Goal: Task Accomplishment & Management: Manage account settings

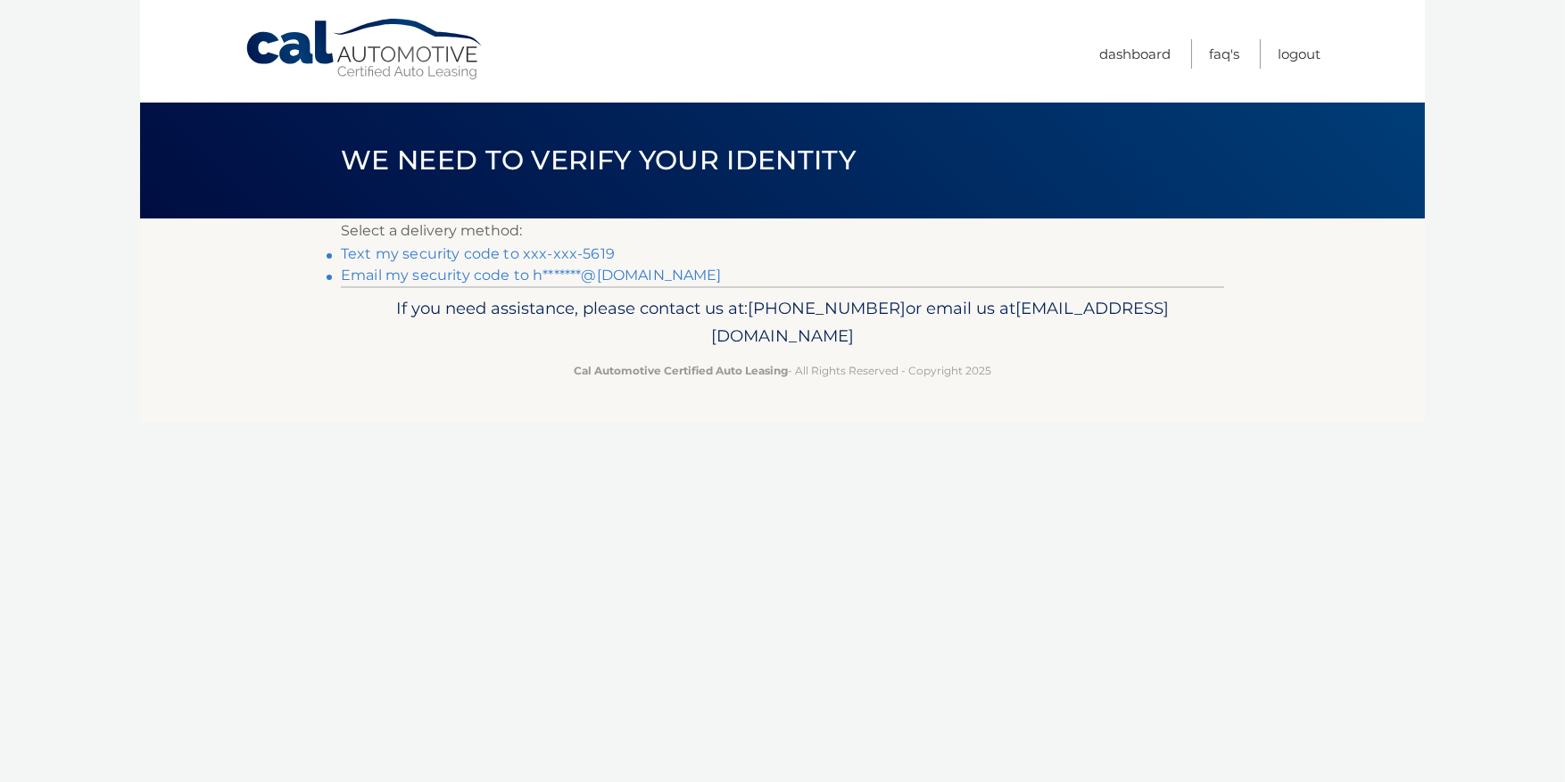
click at [482, 252] on link "Text my security code to xxx-xxx-5619" at bounding box center [478, 253] width 274 height 17
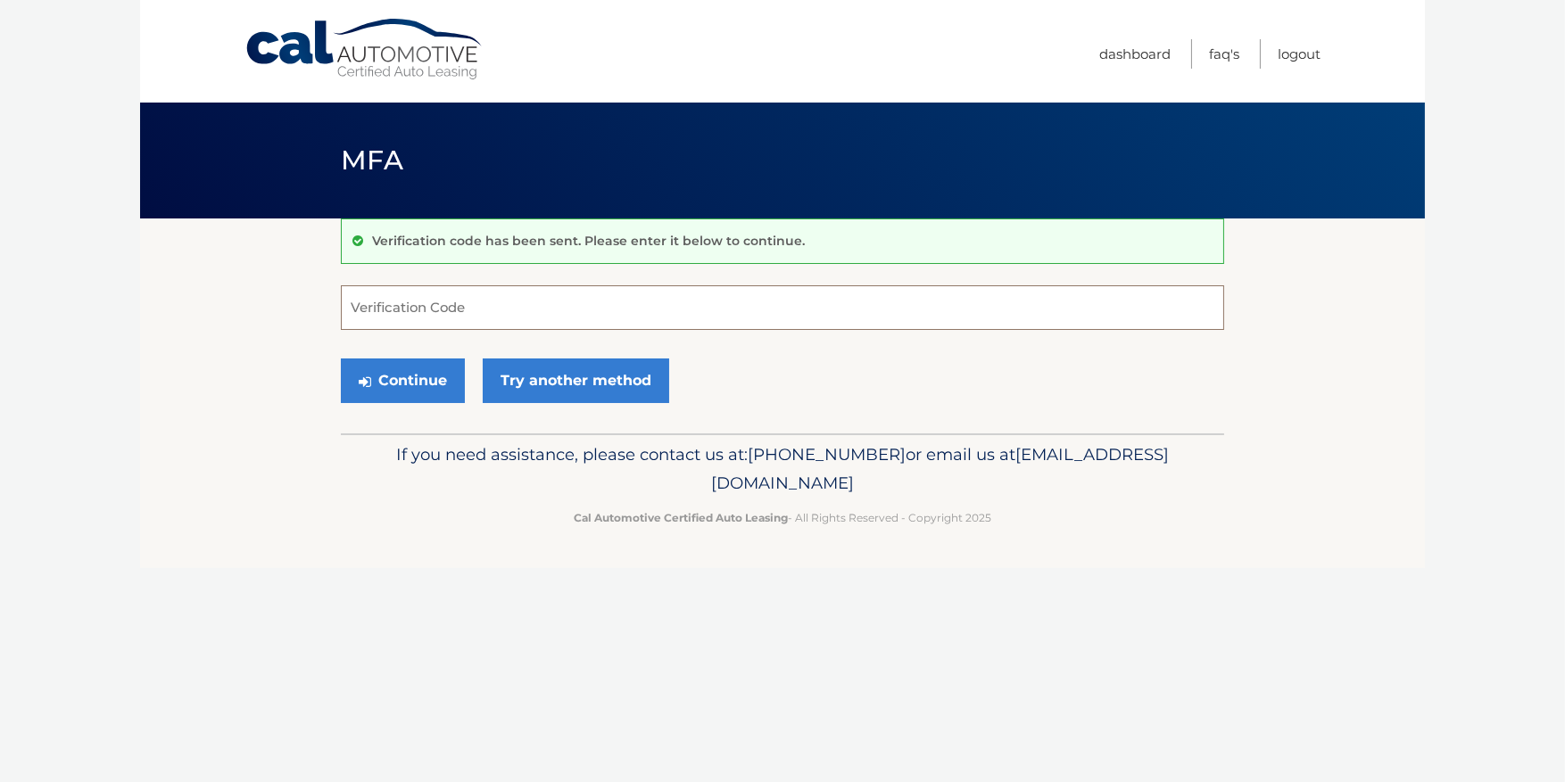
click at [465, 320] on input "Verification Code" at bounding box center [782, 307] width 883 height 45
type input "711114"
click at [412, 373] on button "Continue" at bounding box center [403, 381] width 124 height 45
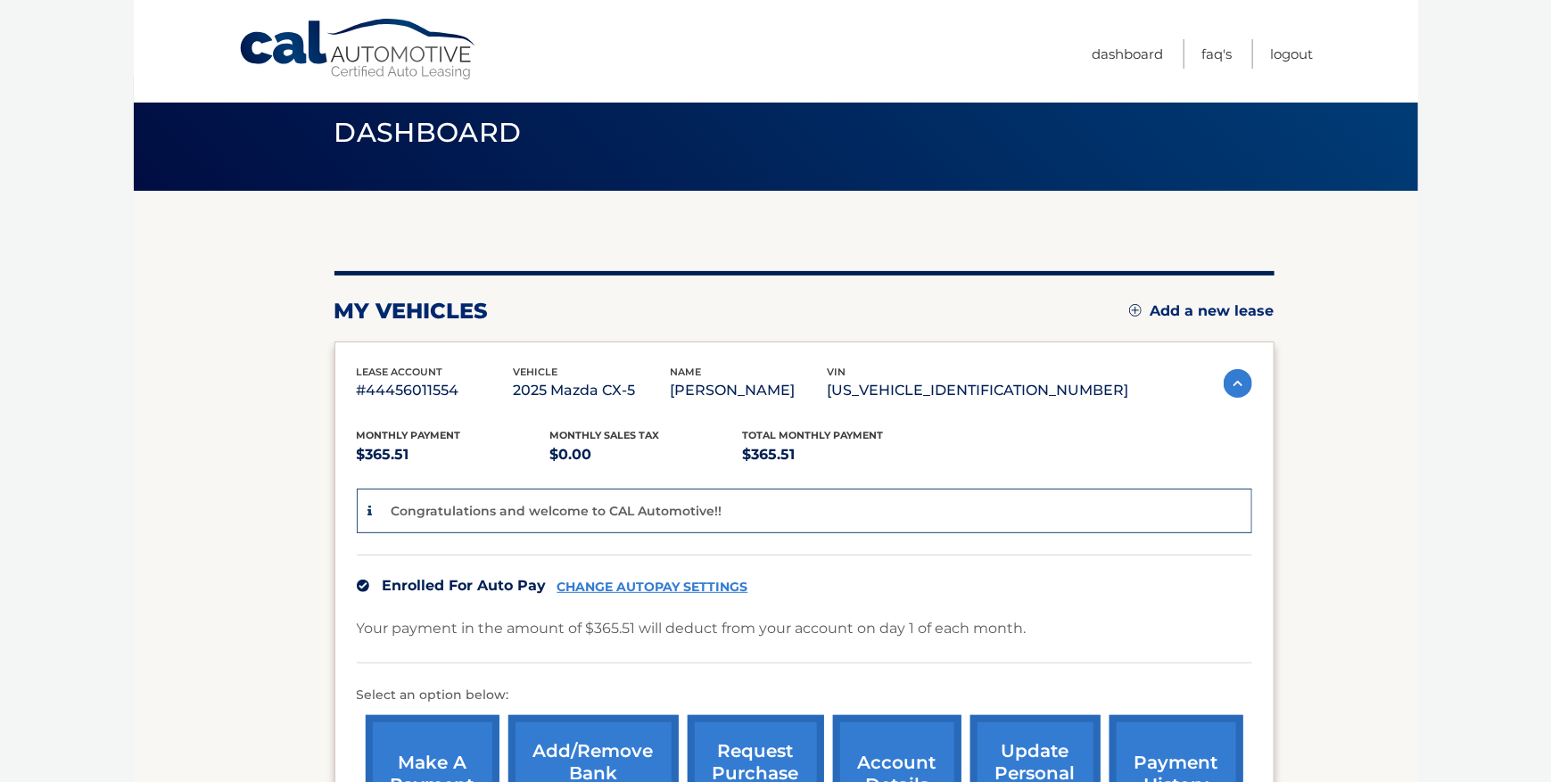
scroll to position [26, 0]
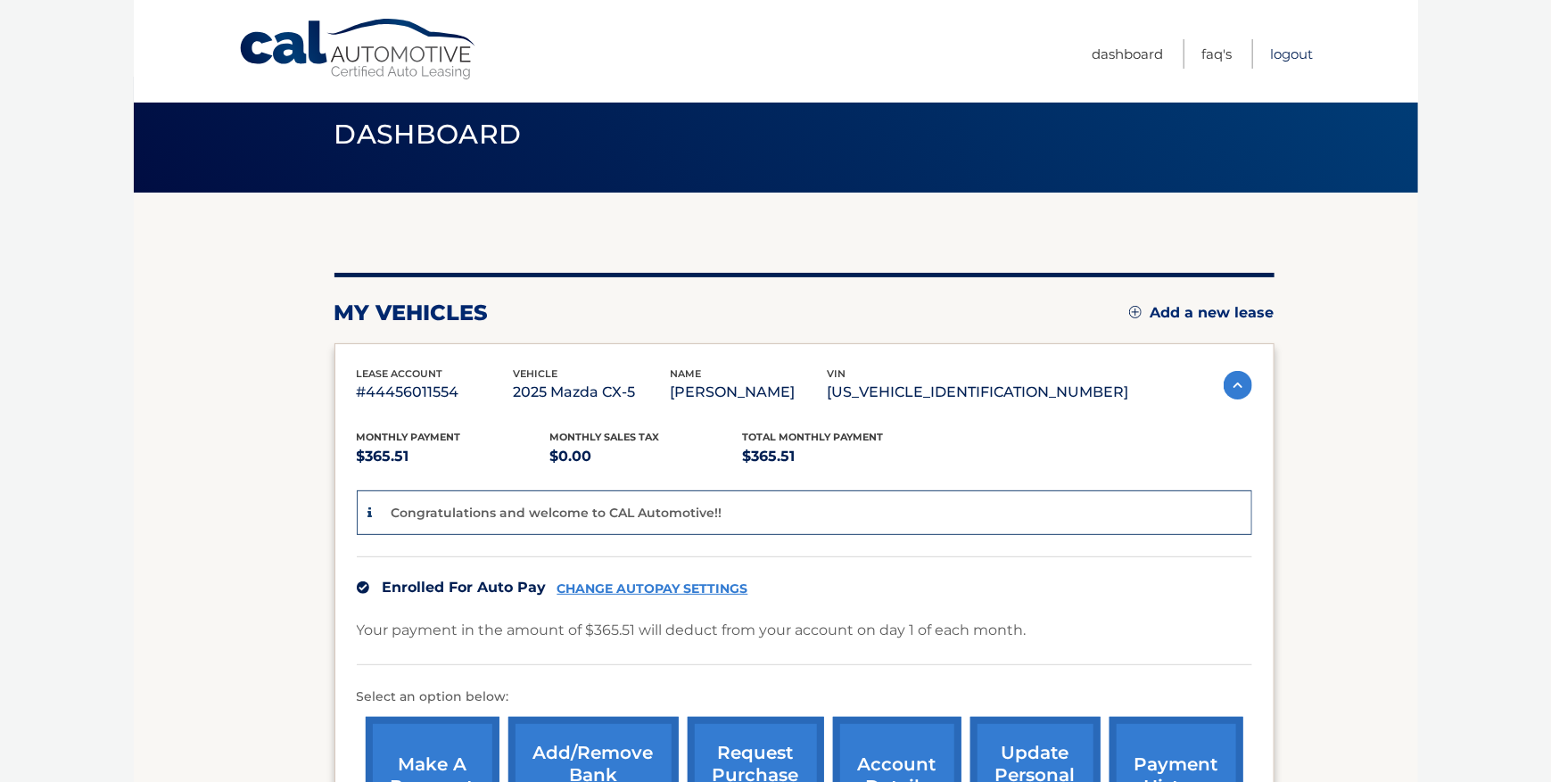
click at [1293, 54] on link "Logout" at bounding box center [1292, 53] width 43 height 29
